Goal: Navigation & Orientation: Find specific page/section

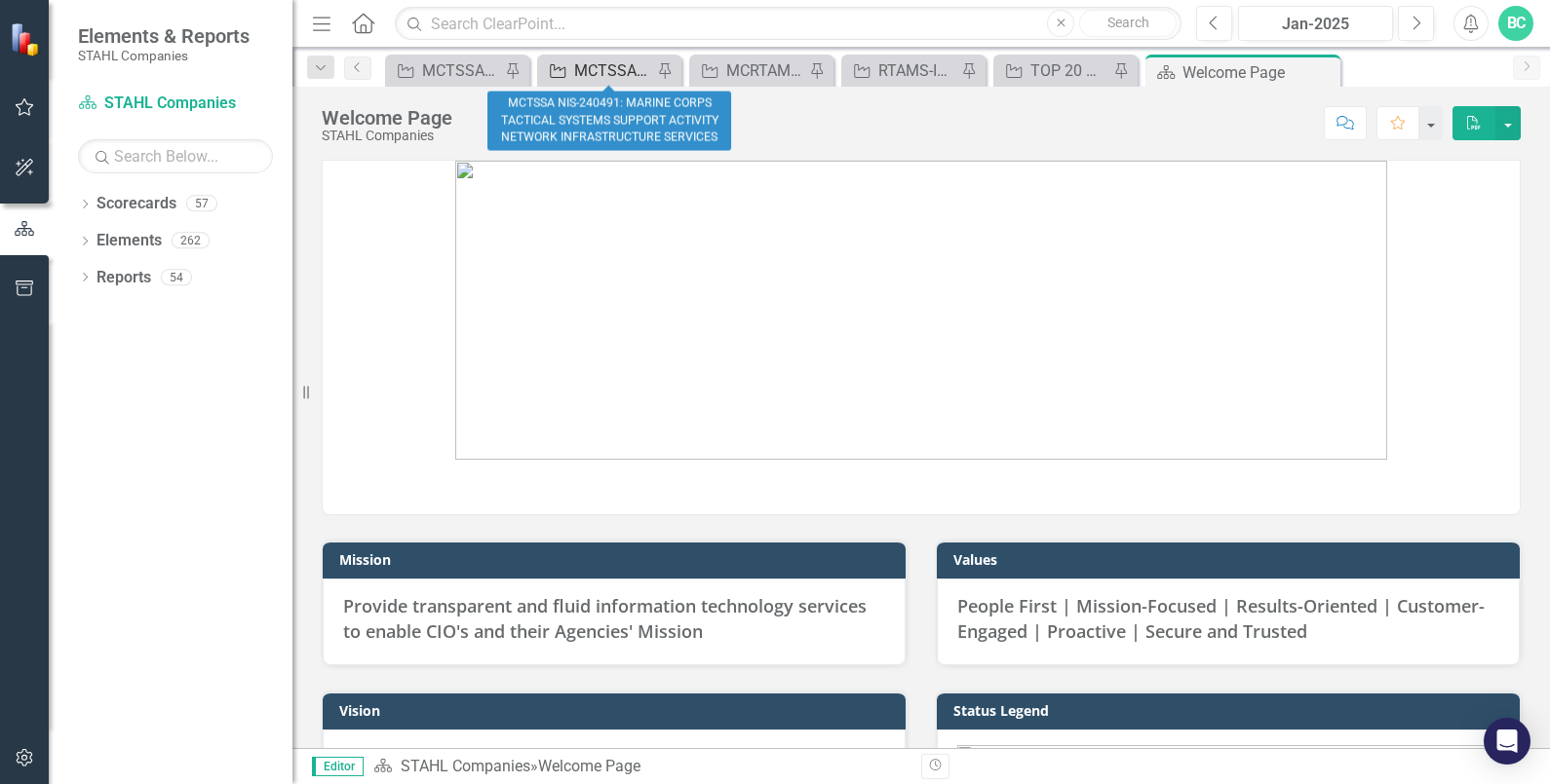
click at [604, 67] on div "MCTSSA NIS-240491: MARINE CORPS TACTICAL SYSTEMS SUPPORT ACTIVITY NETWORK INFRA…" at bounding box center [613, 70] width 78 height 24
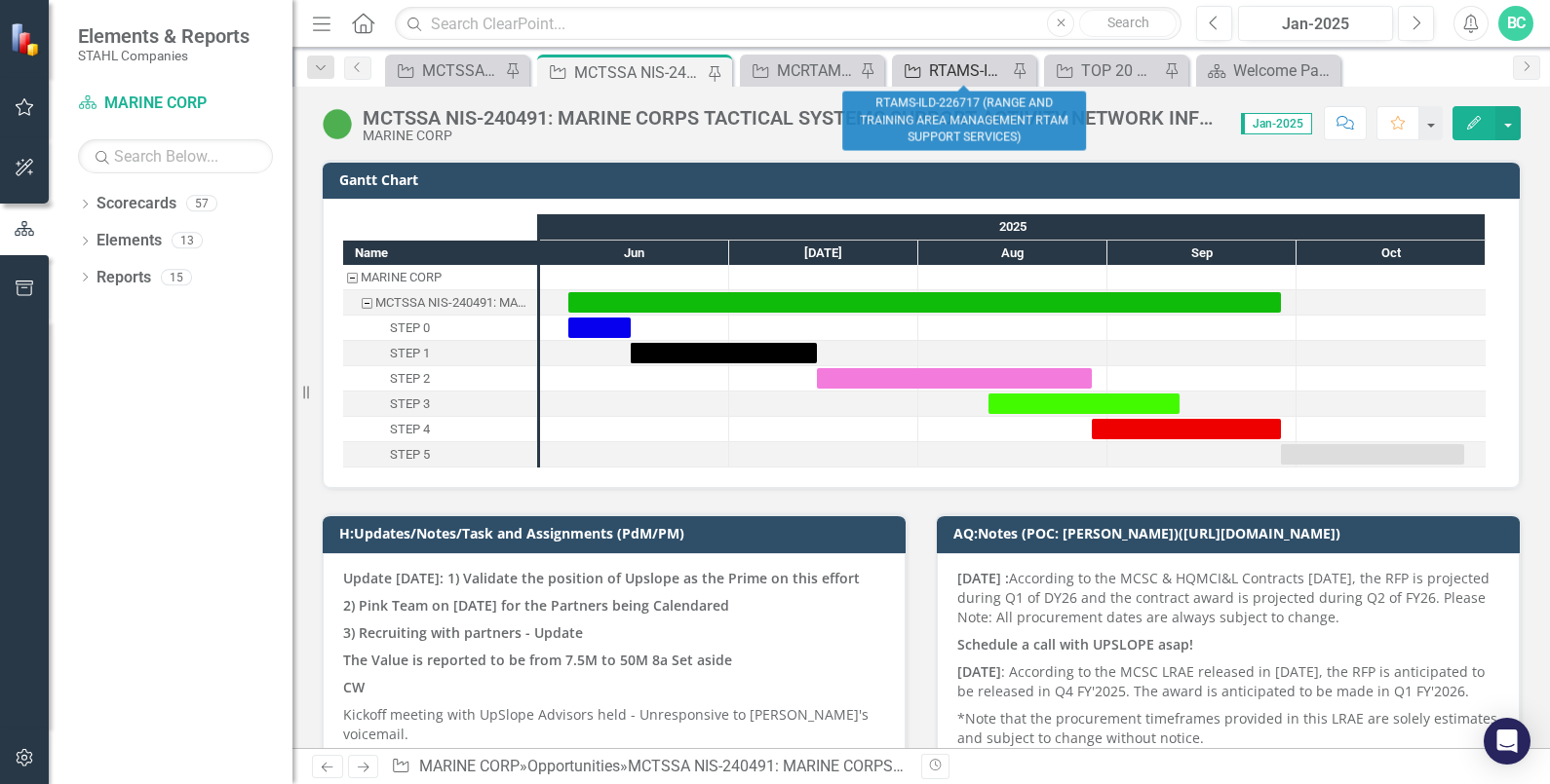
click at [949, 71] on div "RTAMS-ILD-226717 (RANGE AND TRAINING AREA MANAGEMENT RTAM SUPPORT SERVICES)" at bounding box center [968, 70] width 78 height 24
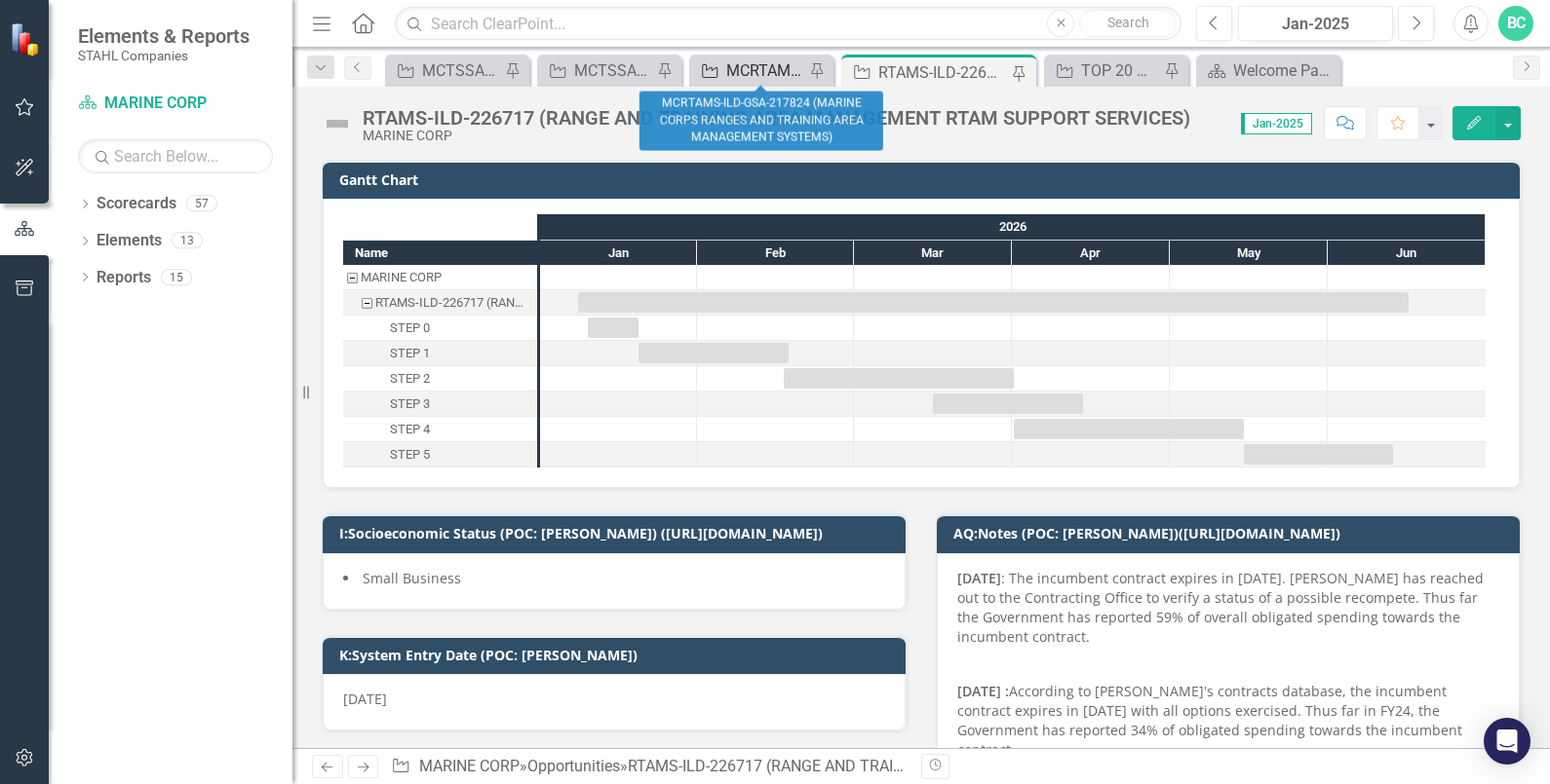
click at [750, 64] on div "MCRTAMS-ILD-GSA-217824 (MARINE CORPS RANGES AND TRAINING AREA MANAGEMENT SYSTEM…" at bounding box center [766, 70] width 78 height 24
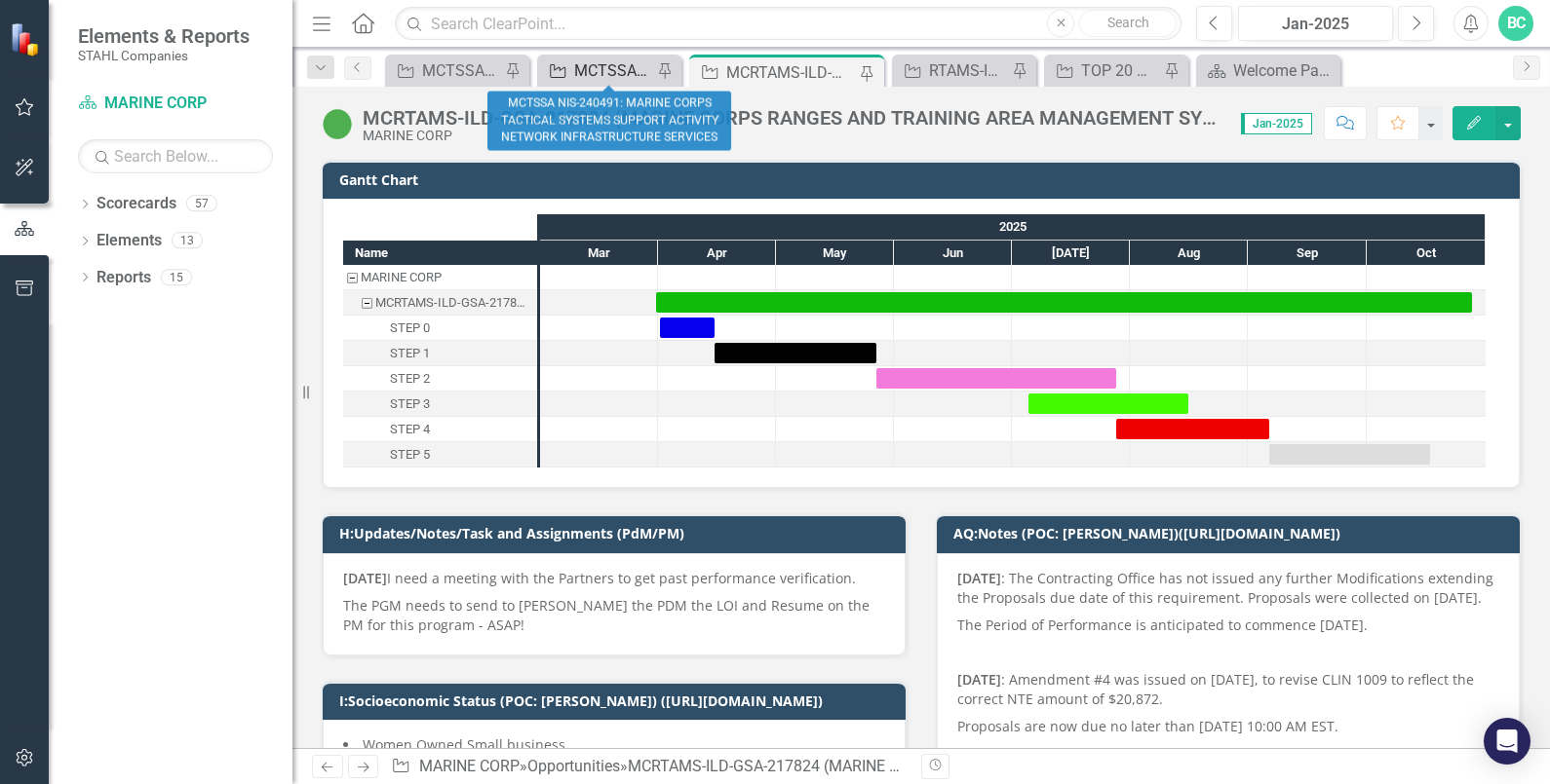
click at [603, 60] on div "MCTSSA NIS-240491: MARINE CORPS TACTICAL SYSTEMS SUPPORT ACTIVITY NETWORK INFRA…" at bounding box center [613, 70] width 78 height 24
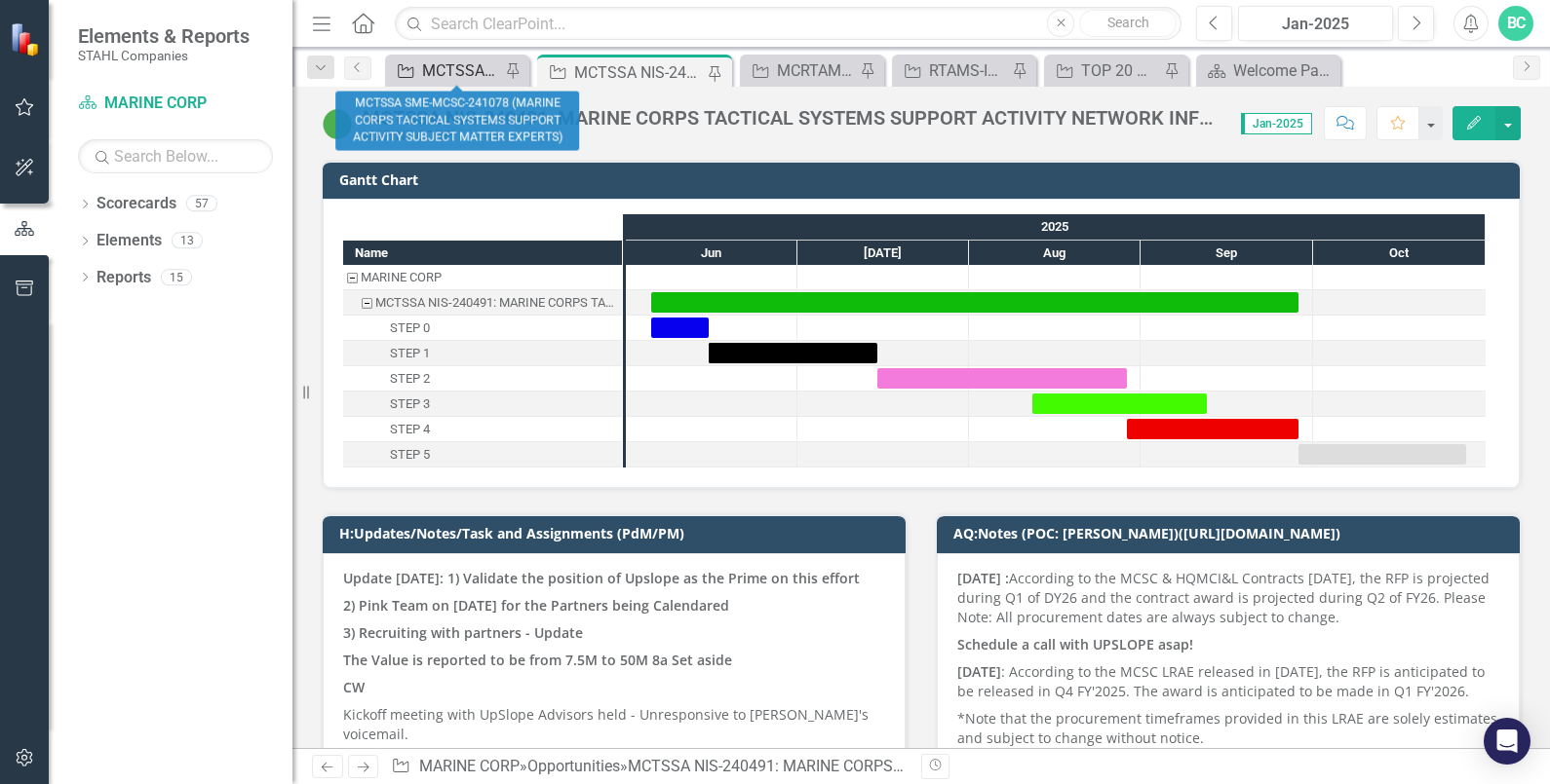
click at [433, 64] on div "MCTSSA SME-MCSC-241078 (MARINE CORPS TACTICAL SYSTEMS SUPPORT ACTIVITY SUBJECT …" at bounding box center [461, 70] width 78 height 24
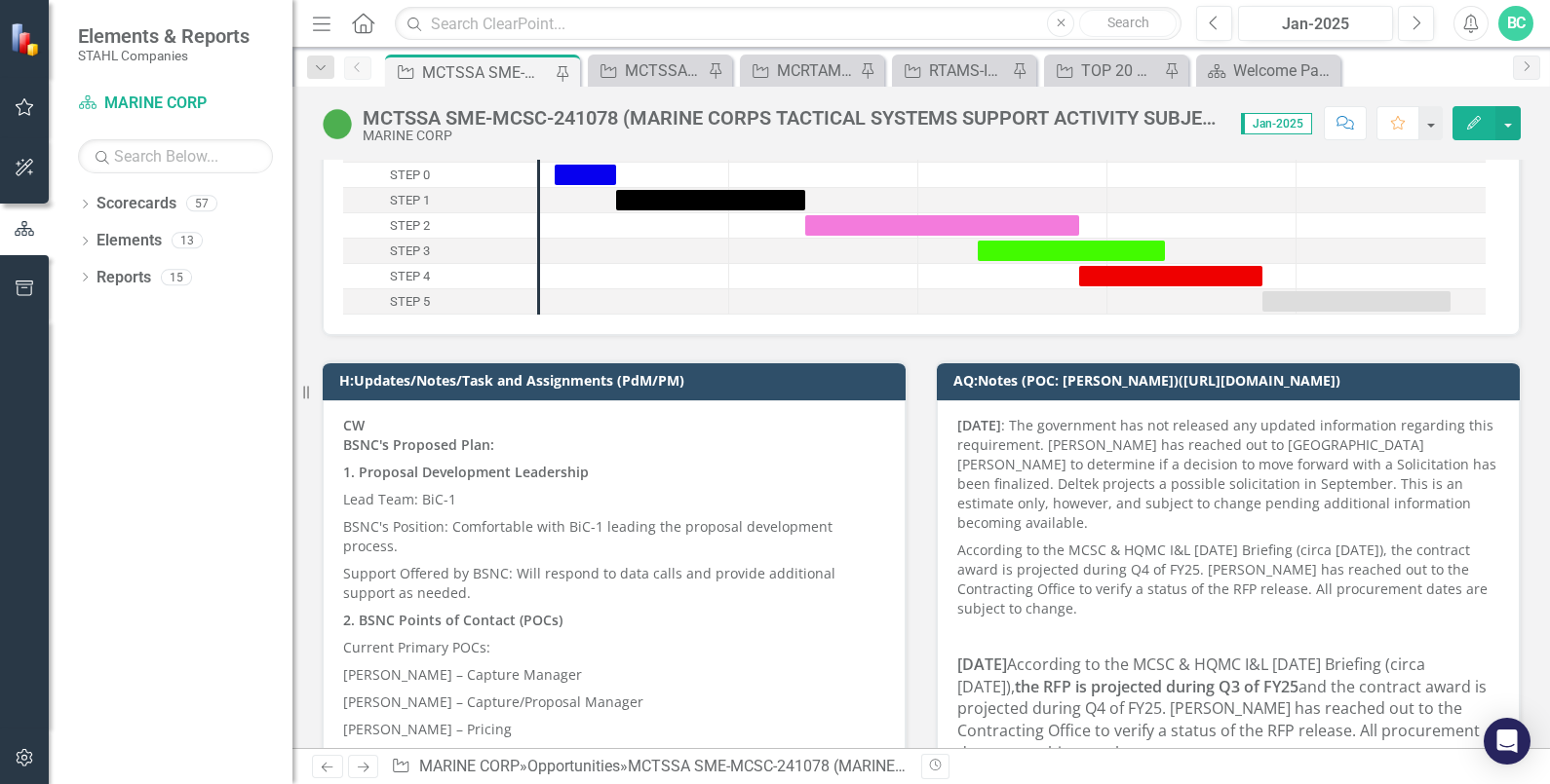
scroll to position [243, 0]
